Goal: Task Accomplishment & Management: Complete application form

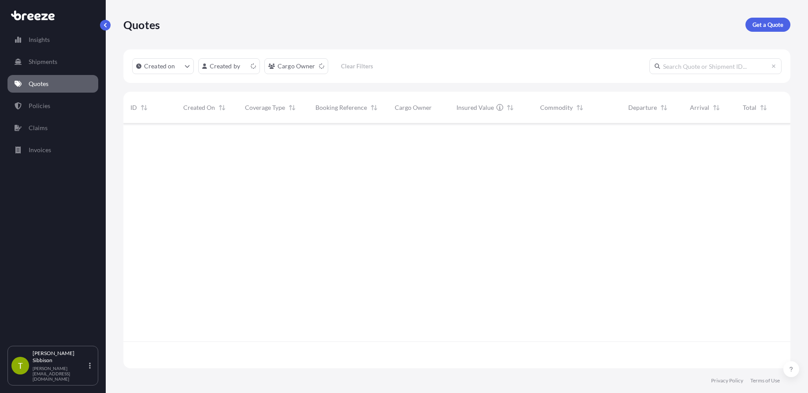
scroll to position [243, 661]
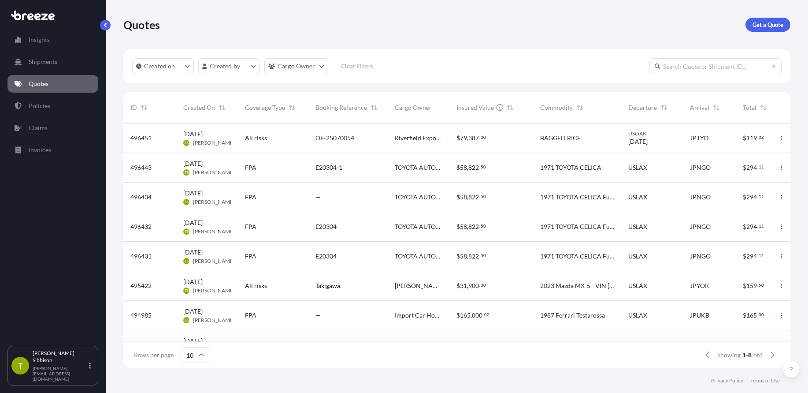
click at [543, 133] on div "BAGGED RICE" at bounding box center [577, 138] width 88 height 30
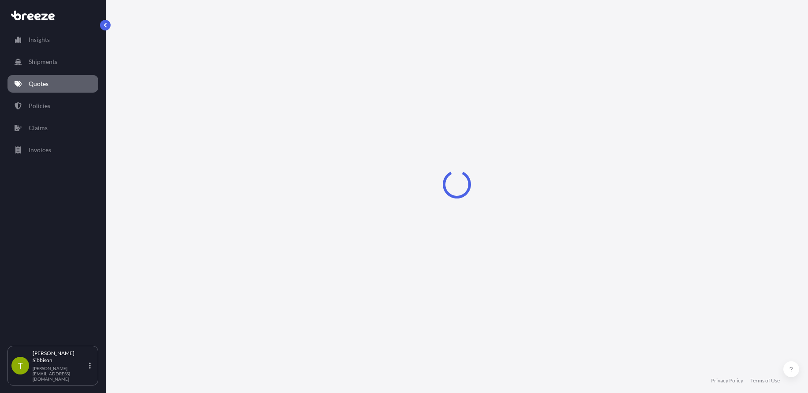
select select "Sea"
select select "2"
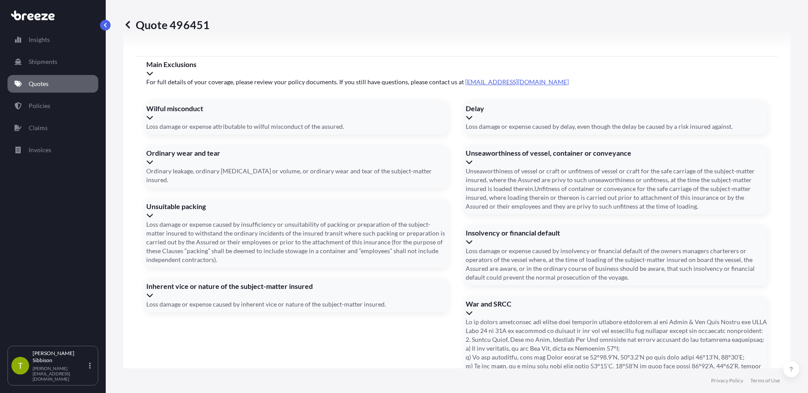
scroll to position [1207, 0]
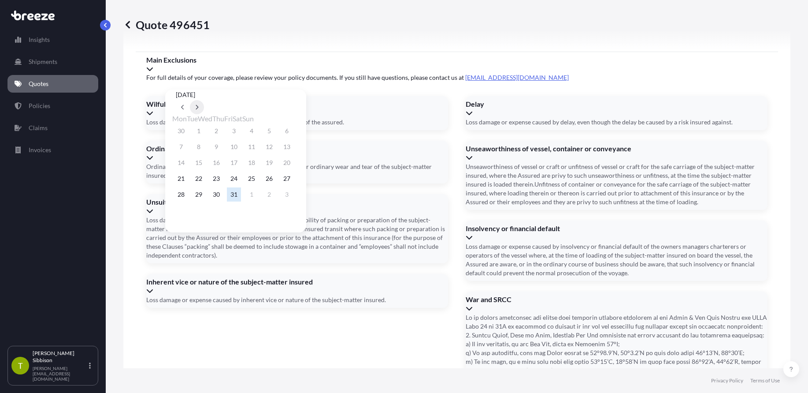
click at [204, 100] on button at bounding box center [197, 107] width 14 height 14
click at [238, 165] on button "14" at bounding box center [234, 163] width 14 height 14
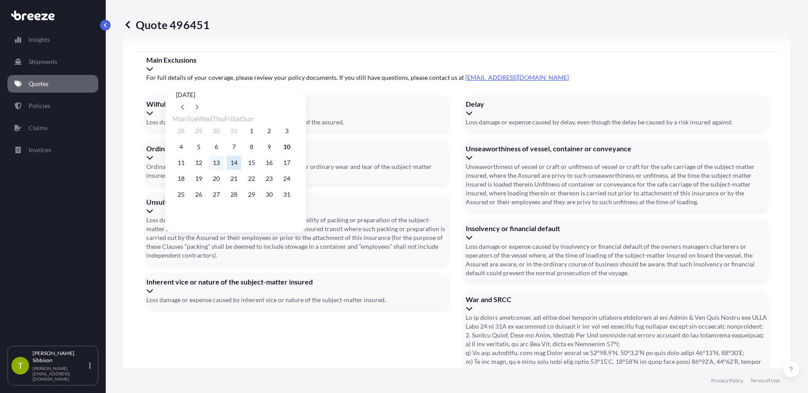
click at [223, 164] on button "13" at bounding box center [216, 163] width 14 height 14
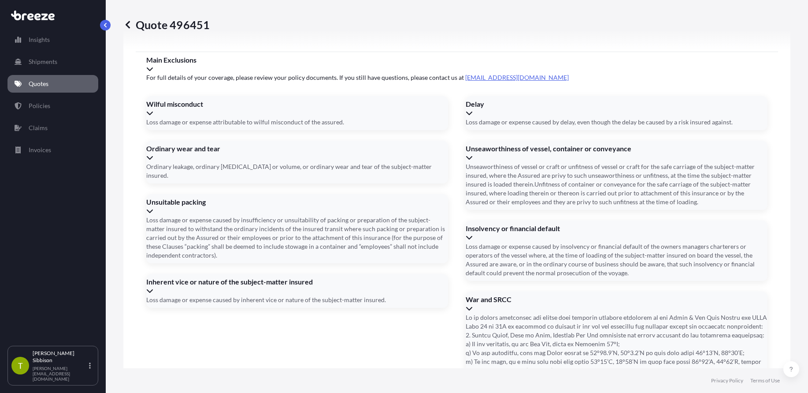
type input "[DATE]"
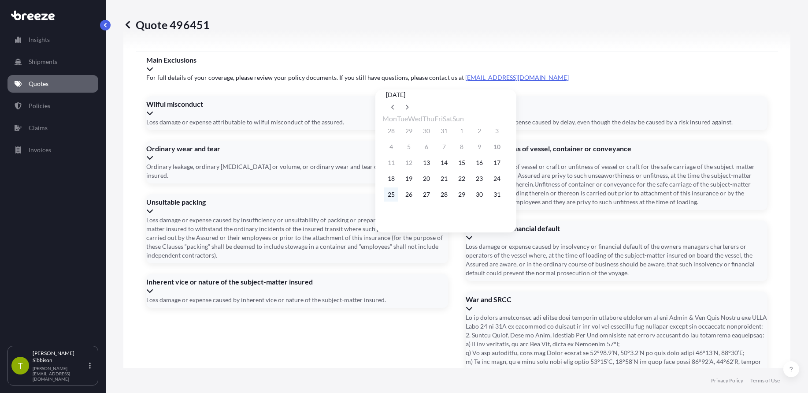
click at [390, 198] on button "25" at bounding box center [391, 194] width 14 height 14
type input "[DATE]"
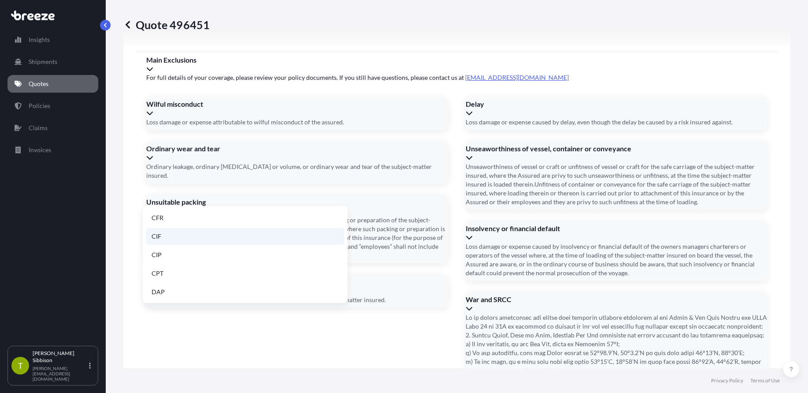
click at [204, 240] on li "CIF" at bounding box center [245, 236] width 198 height 17
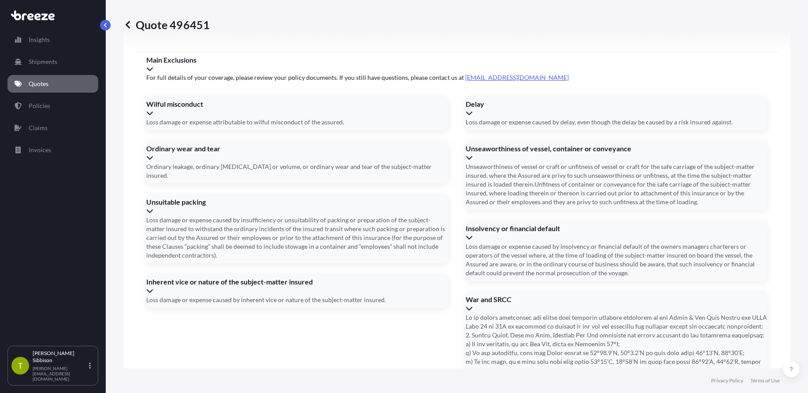
paste input "KKFU8102033"
paste input "ONEU5044353"
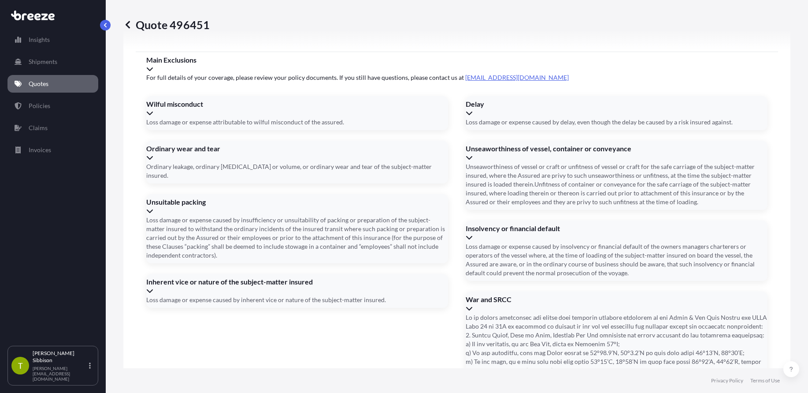
paste input "ONEU5779013"
type input "KKFU8102033,ONEU5044353,ONEU5779013"
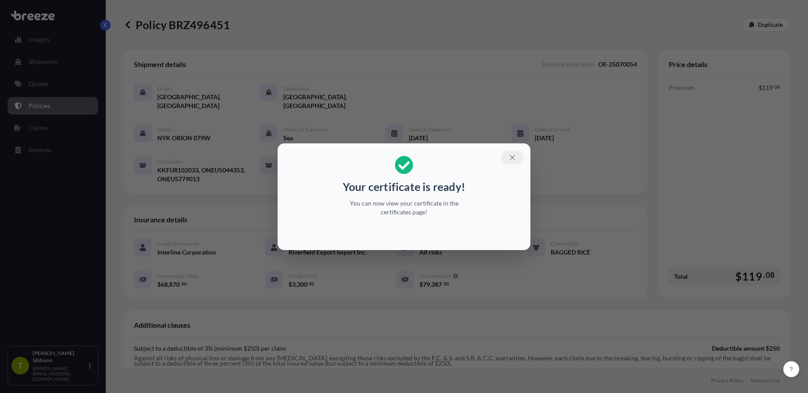
click at [508, 156] on icon "button" at bounding box center [512, 157] width 8 height 8
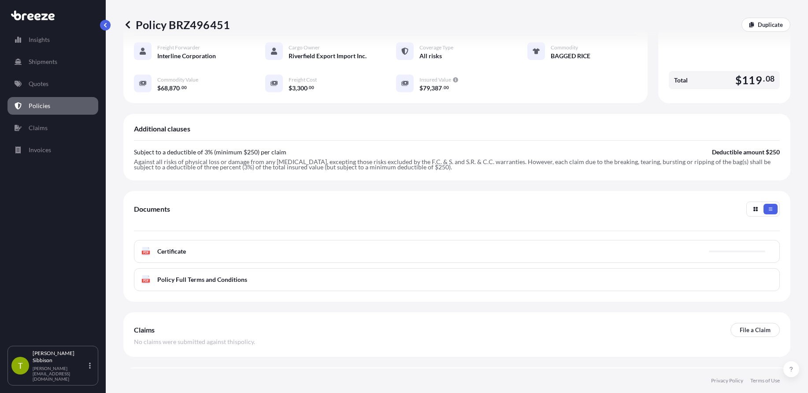
scroll to position [215, 0]
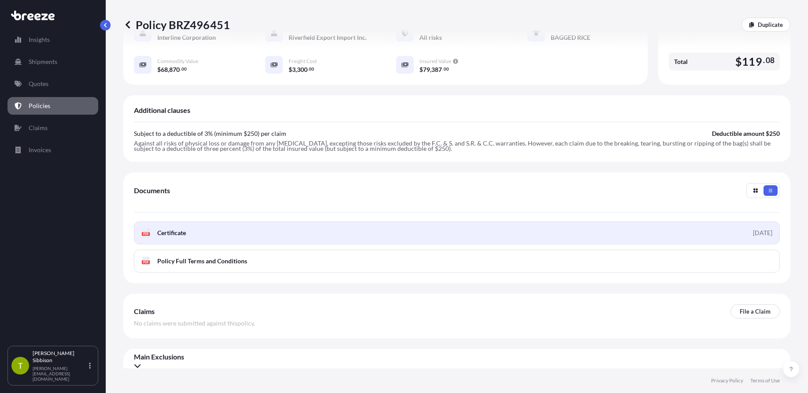
click at [753, 228] on div "[DATE]" at bounding box center [762, 232] width 19 height 9
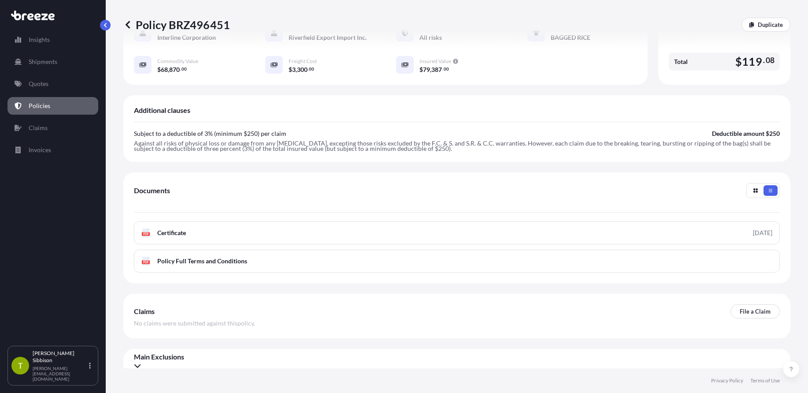
click at [211, 23] on p "Policy BRZ496451" at bounding box center [176, 25] width 107 height 14
copy p "BRZ496451"
